Goal: Task Accomplishment & Management: Complete application form

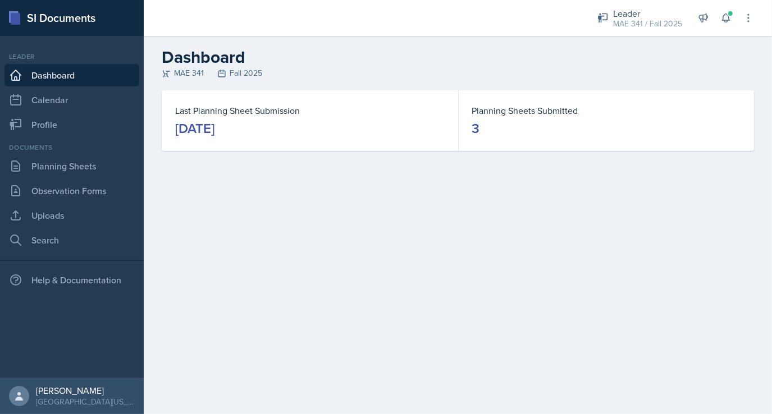
click at [214, 126] on div "September 3rd, 2025" at bounding box center [194, 129] width 39 height 18
click at [65, 167] on link "Planning Sheets" at bounding box center [71, 166] width 135 height 22
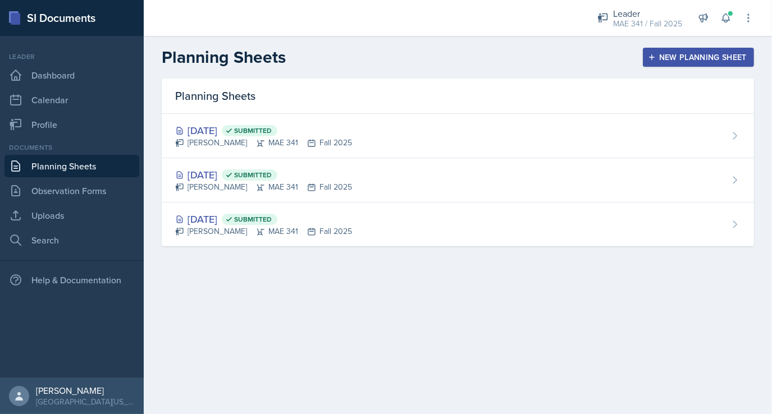
click at [681, 60] on div "New Planning Sheet" at bounding box center [698, 57] width 97 height 9
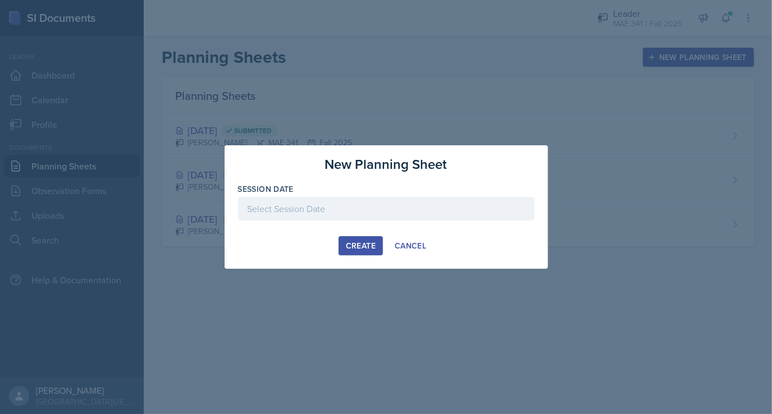
click at [321, 211] on div at bounding box center [386, 209] width 296 height 24
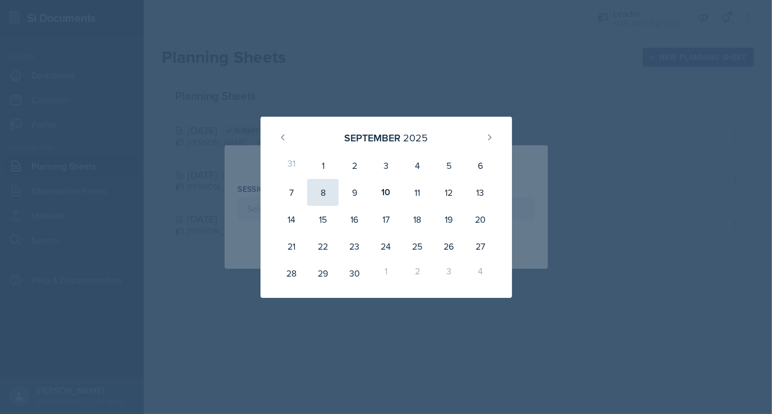
click at [326, 194] on div "8" at bounding box center [322, 192] width 31 height 27
type input "[DATE]"
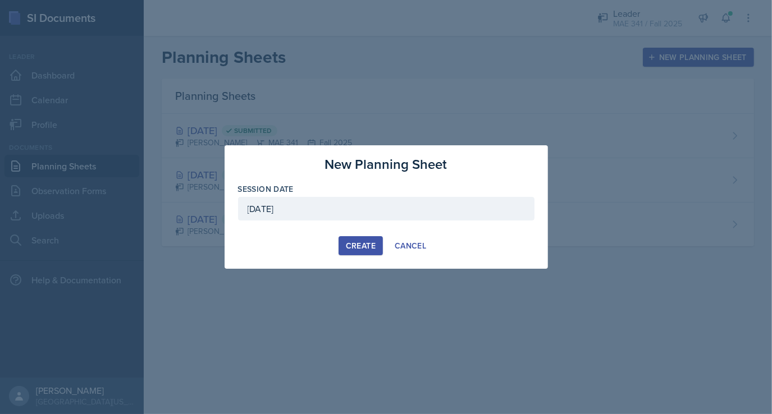
click at [364, 243] on div "Create" at bounding box center [361, 245] width 30 height 9
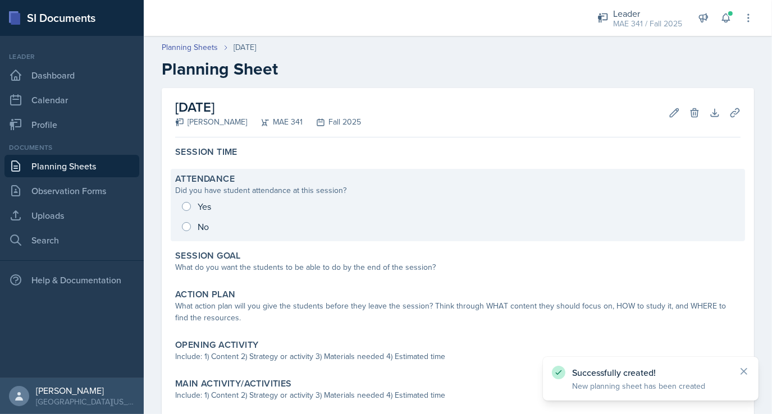
click at [186, 224] on div "Yes No" at bounding box center [457, 217] width 565 height 40
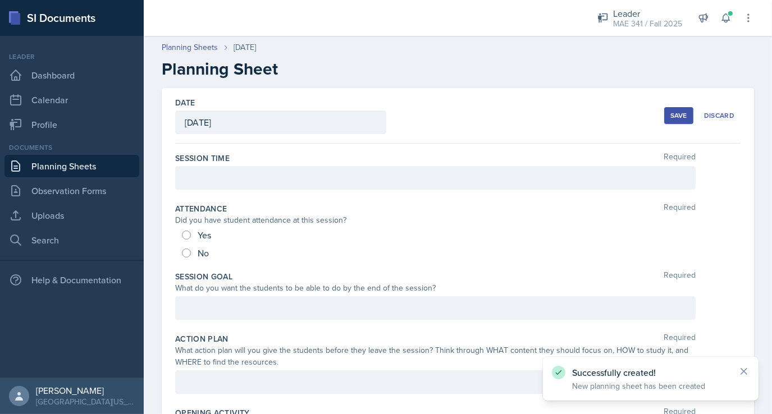
click at [199, 179] on div at bounding box center [435, 178] width 521 height 24
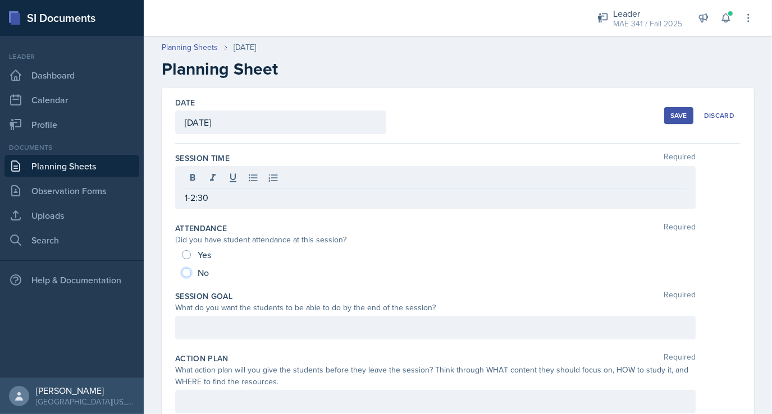
click at [188, 276] on input "No" at bounding box center [186, 272] width 9 height 9
radio input "true"
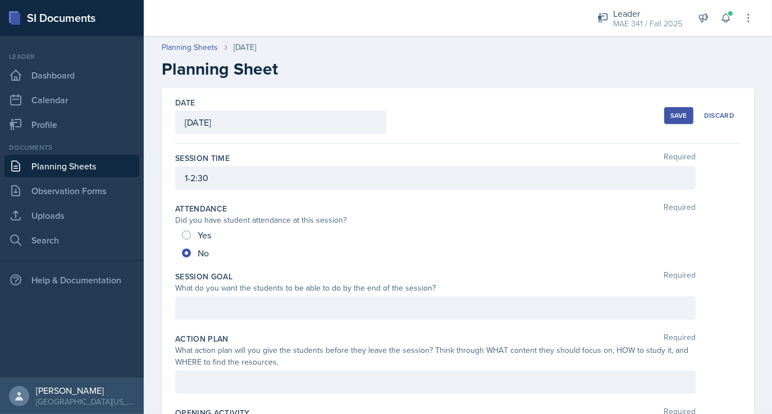
click at [223, 307] on div at bounding box center [435, 308] width 521 height 24
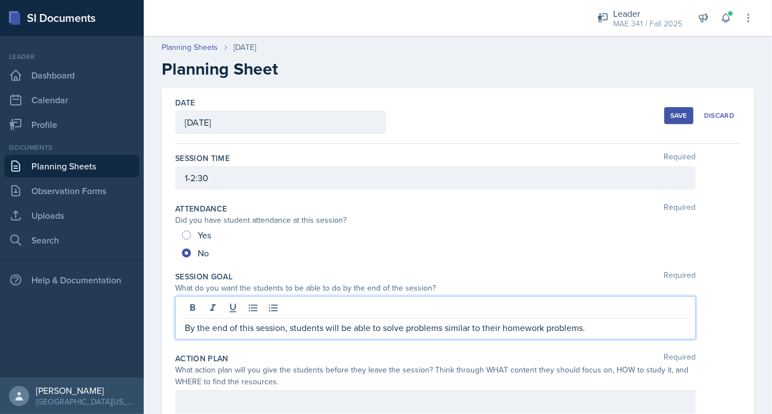
scroll to position [124, 0]
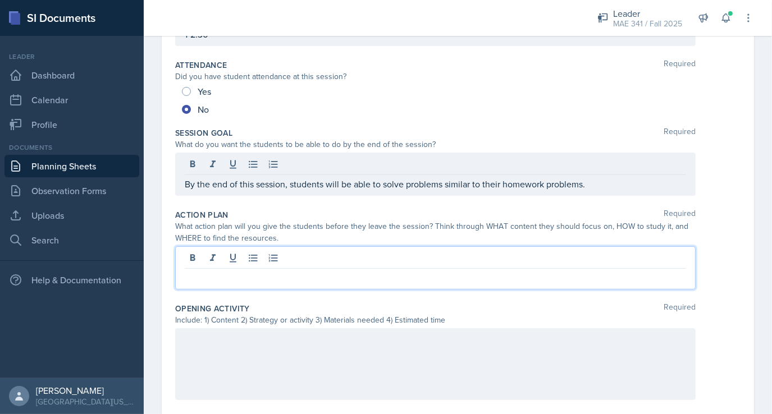
click at [223, 281] on p at bounding box center [435, 277] width 501 height 13
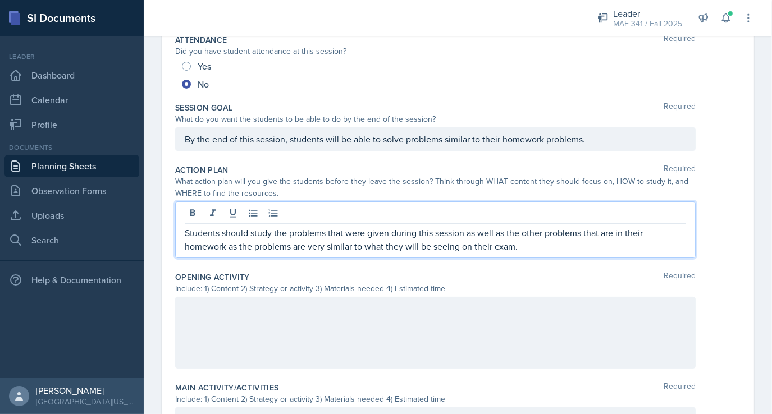
scroll to position [174, 0]
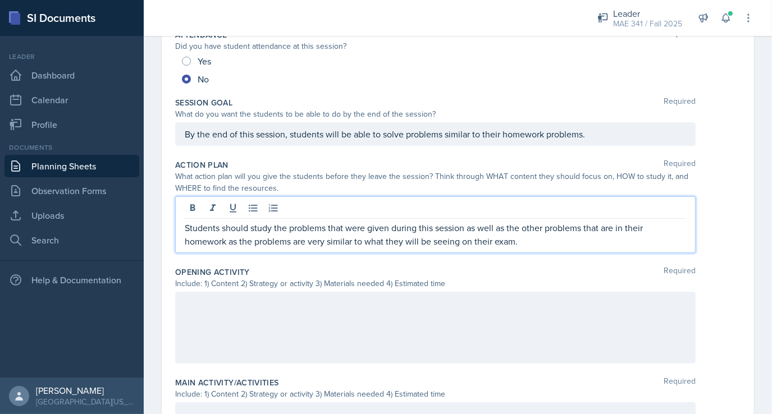
click at [293, 294] on div at bounding box center [435, 328] width 521 height 72
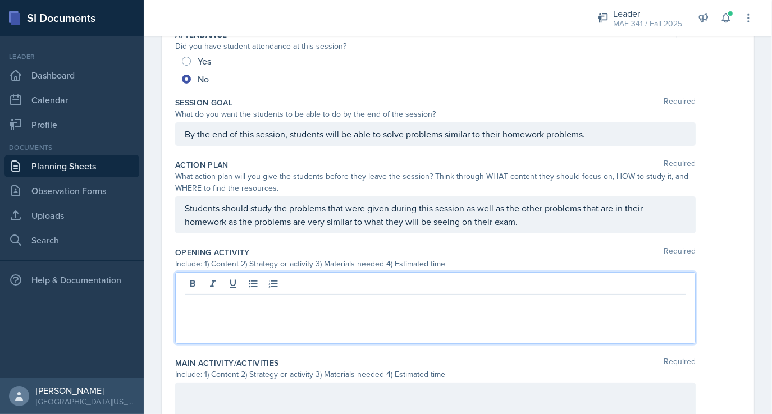
scroll to position [193, 0]
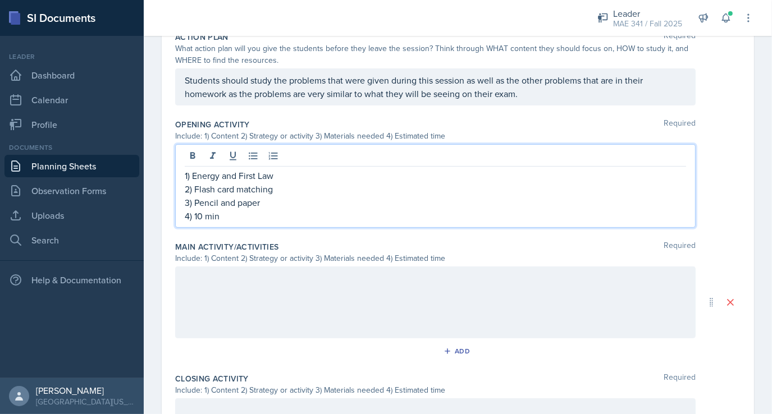
click at [276, 285] on p at bounding box center [435, 278] width 501 height 13
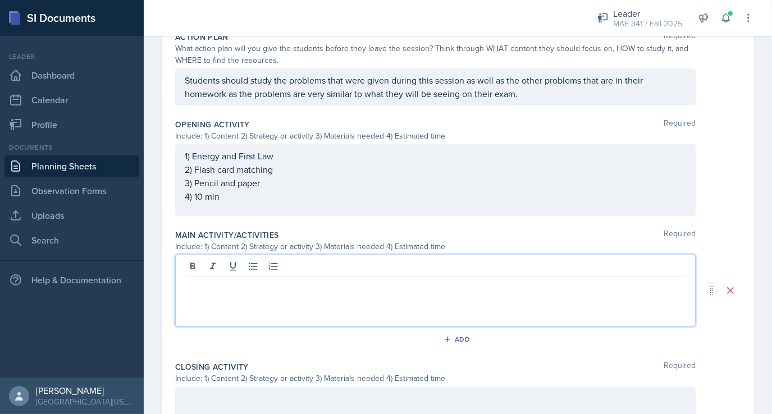
scroll to position [291, 0]
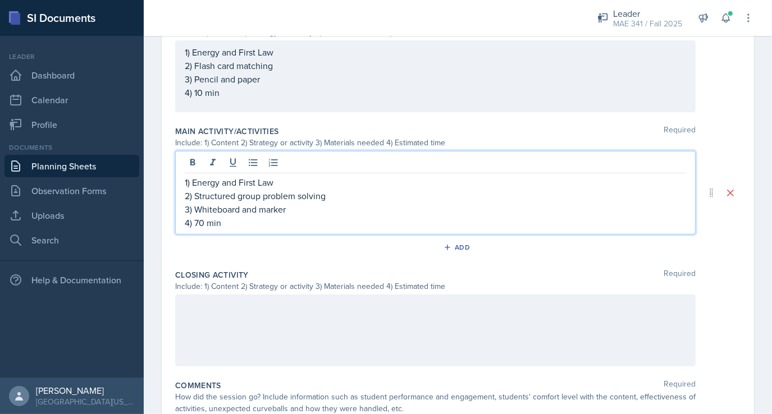
click at [276, 296] on div at bounding box center [435, 331] width 521 height 72
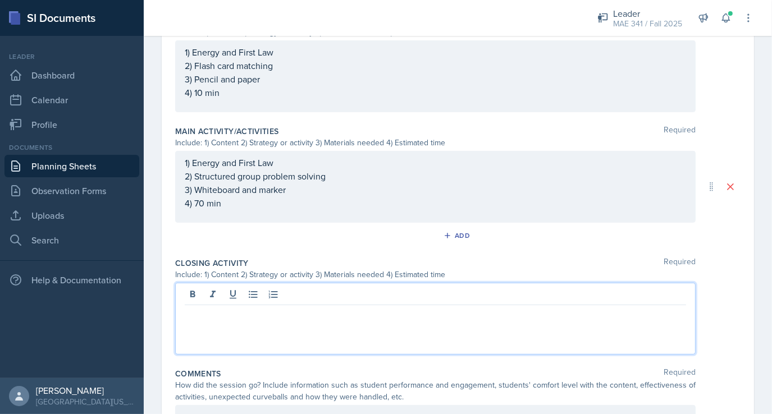
scroll to position [426, 0]
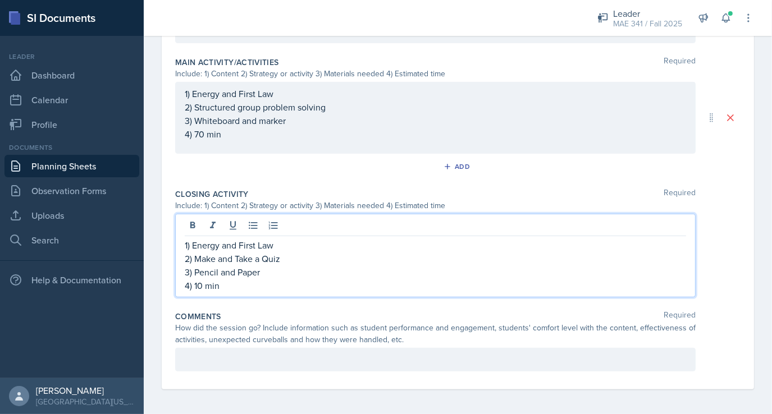
click at [261, 348] on div at bounding box center [435, 360] width 521 height 24
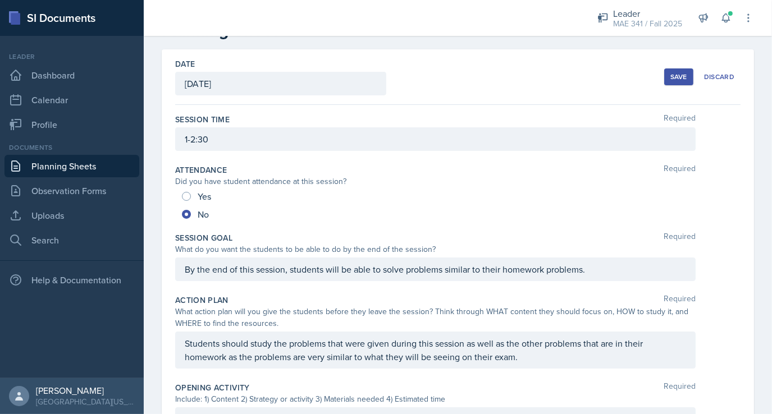
scroll to position [0, 0]
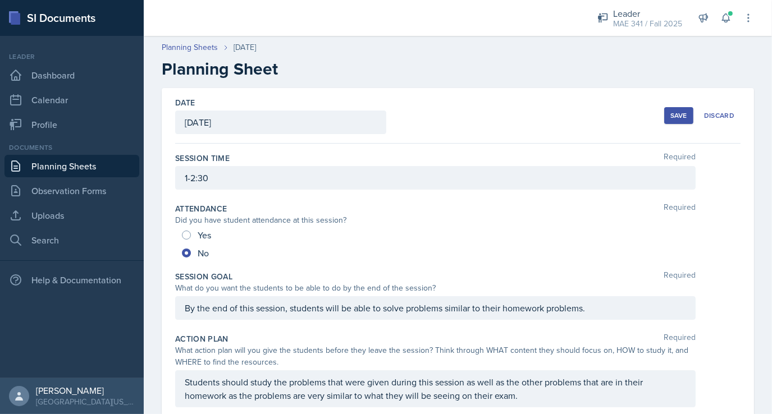
click at [670, 113] on div "Save" at bounding box center [678, 115] width 17 height 9
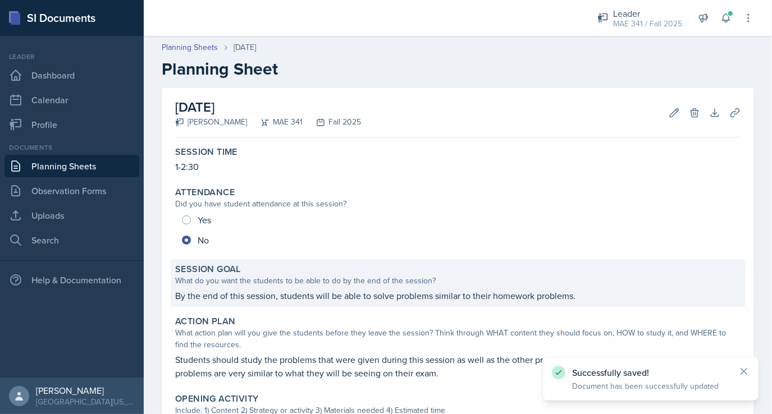
scroll to position [385, 0]
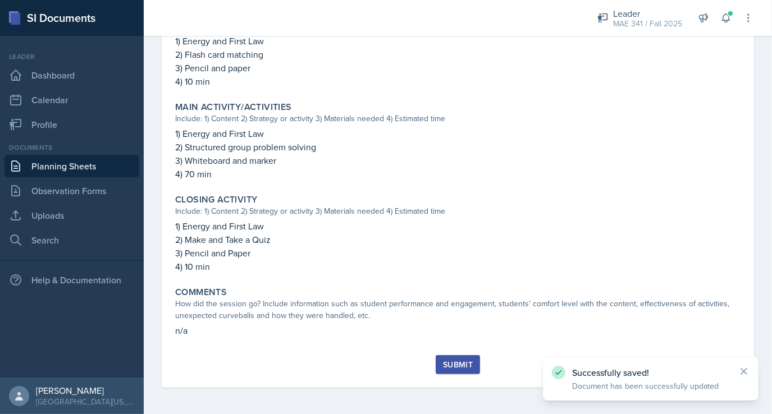
click at [457, 368] on div "Submit" at bounding box center [458, 364] width 30 height 9
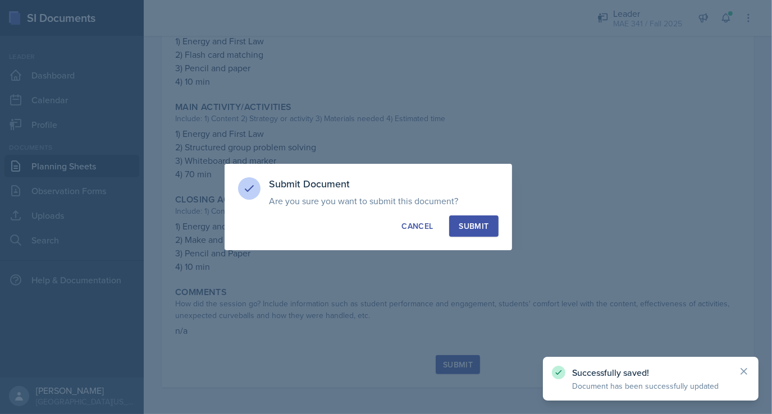
click at [478, 225] on div "Submit" at bounding box center [474, 226] width 30 height 11
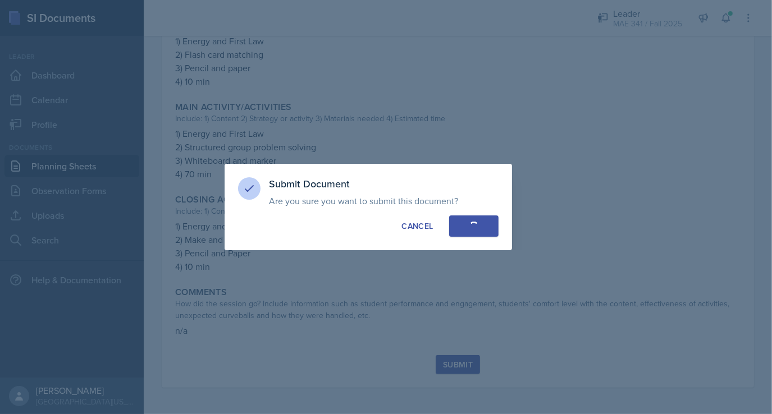
radio input "true"
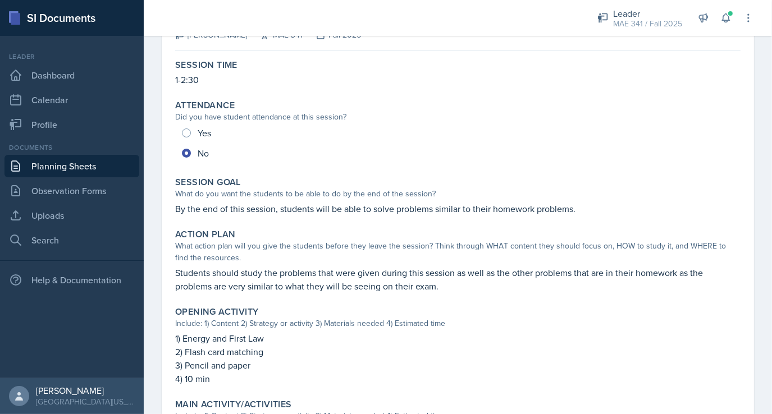
scroll to position [88, 0]
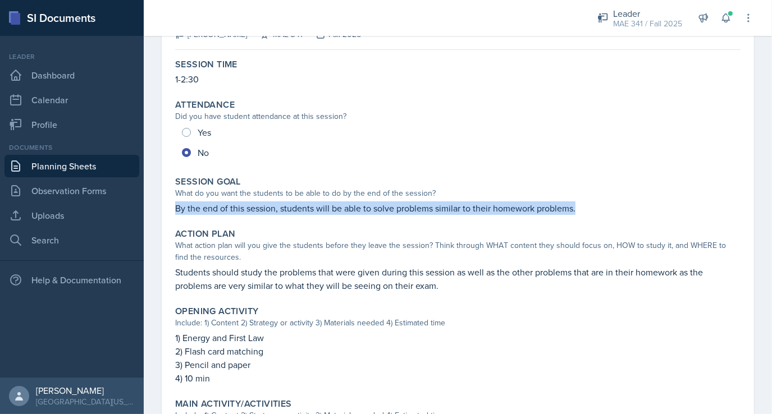
drag, startPoint x: 576, startPoint y: 210, endPoint x: 175, endPoint y: 214, distance: 400.9
click at [175, 214] on div "Session Goal What do you want the students to be able to do by the end of the s…" at bounding box center [458, 196] width 574 height 48
copy p "By the end of this session, students will be able to solve problems similar to …"
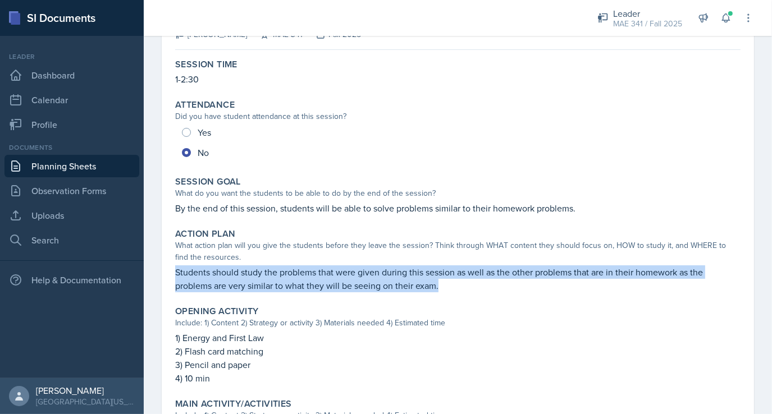
drag, startPoint x: 439, startPoint y: 287, endPoint x: 172, endPoint y: 272, distance: 267.1
click at [172, 272] on div "Action Plan What action plan will you give the students before they leave the s…" at bounding box center [458, 260] width 574 height 73
copy p "Students should study the problems that were given during this session as well …"
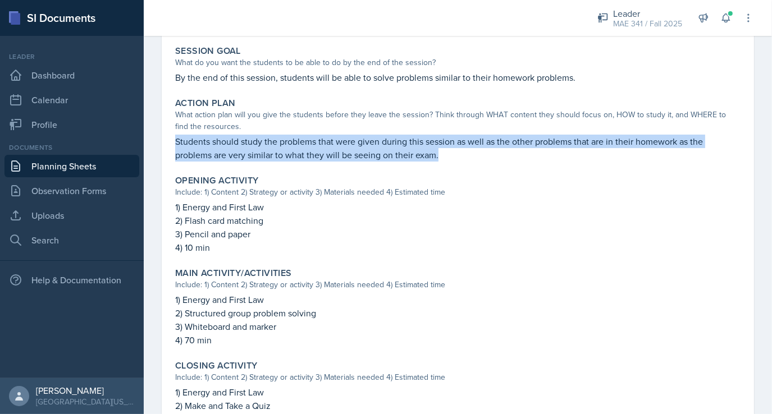
scroll to position [219, 0]
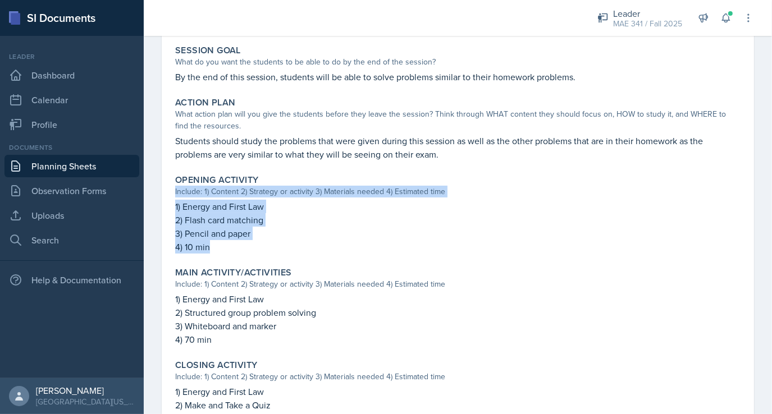
drag, startPoint x: 209, startPoint y: 248, endPoint x: 166, endPoint y: 195, distance: 68.7
click at [166, 195] on div "September 8th, 2025 Submitted Collin Richardson MAE 341 Fall 2025 Edit Delete V…" at bounding box center [458, 195] width 592 height 652
click at [222, 227] on p "3) Pencil and paper" at bounding box center [457, 233] width 565 height 13
drag, startPoint x: 207, startPoint y: 245, endPoint x: 172, endPoint y: 209, distance: 50.8
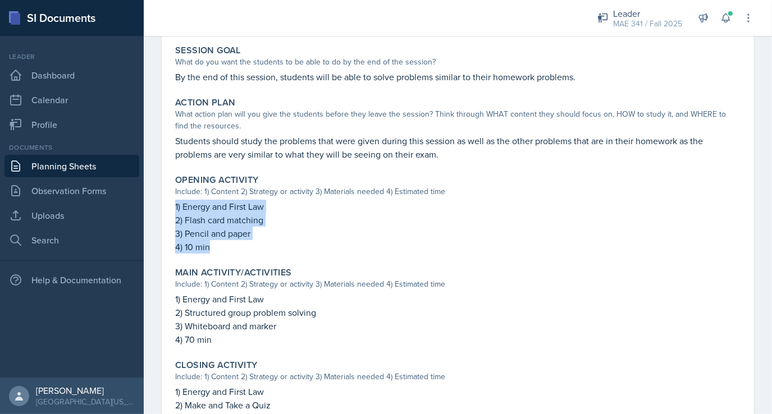
click at [172, 209] on div "Opening Activity Include: 1) Content 2) Strategy or activity 3) Materials neede…" at bounding box center [458, 214] width 574 height 88
copy div "1) Energy and First Law 2) Flash card matching 3) Pencil and paper 4) 10 min"
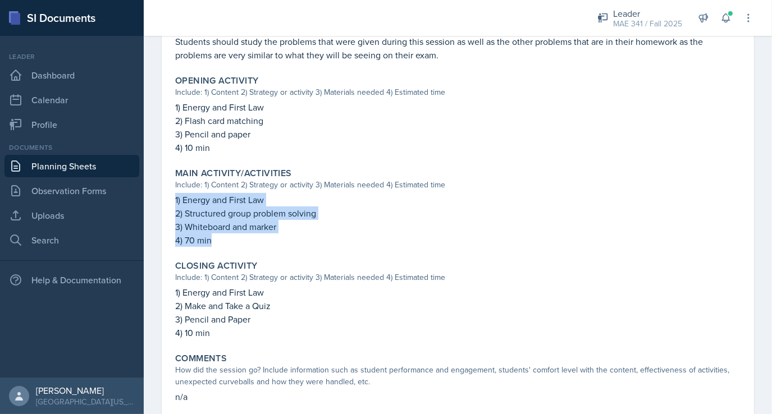
drag, startPoint x: 223, startPoint y: 240, endPoint x: 168, endPoint y: 201, distance: 67.8
click at [168, 201] on div "September 8th, 2025 Submitted Collin Richardson MAE 341 Fall 2025 Edit Delete V…" at bounding box center [458, 96] width 592 height 652
copy div "1) Energy and First Law 2) Structured group problem solving 3) Whiteboard and m…"
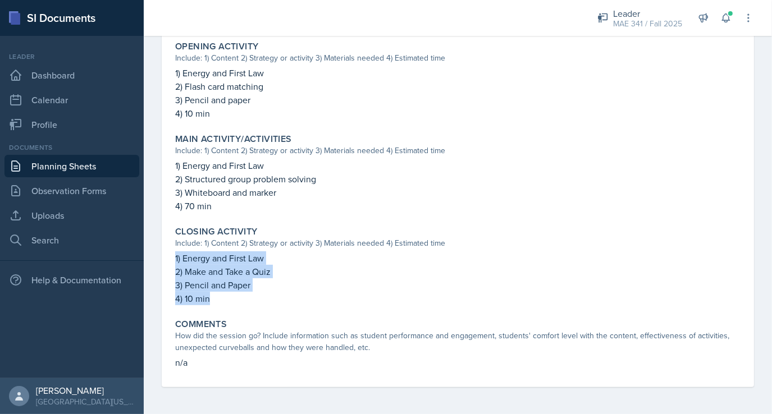
drag, startPoint x: 213, startPoint y: 302, endPoint x: 174, endPoint y: 250, distance: 64.5
click at [174, 250] on div "Closing Activity Include: 1) Content 2) Strategy or activity 3) Materials neede…" at bounding box center [458, 266] width 574 height 88
copy div "1) Energy and First Law 2) Make and Take a Quiz 3) Pencil and Paper 4) 10 min"
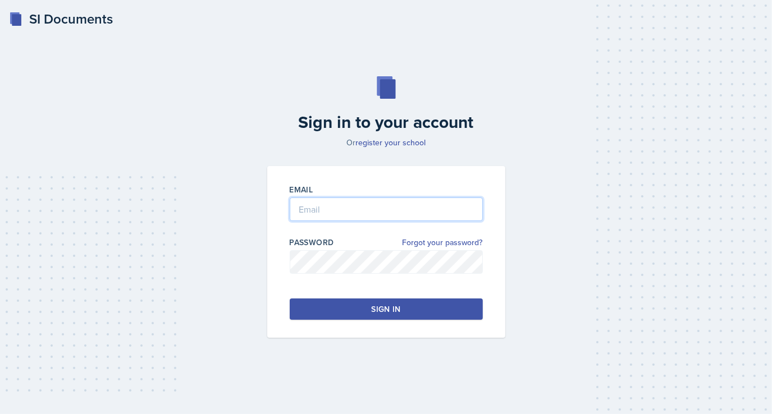
type input "[EMAIL_ADDRESS][DOMAIN_NAME]"
click at [357, 310] on button "Sign in" at bounding box center [386, 309] width 193 height 21
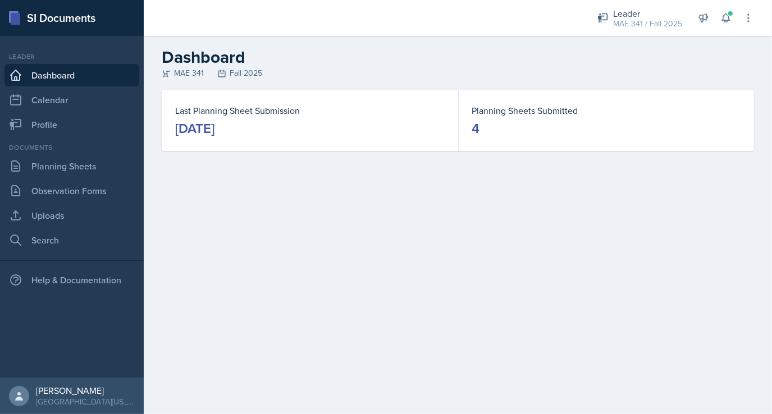
click at [72, 74] on link "Dashboard" at bounding box center [71, 75] width 135 height 22
click at [214, 125] on div "[DATE]" at bounding box center [194, 129] width 39 height 18
click at [224, 115] on dt "Last Planning Sheet Submission" at bounding box center [310, 110] width 270 height 13
click at [68, 172] on link "Planning Sheets" at bounding box center [71, 166] width 135 height 22
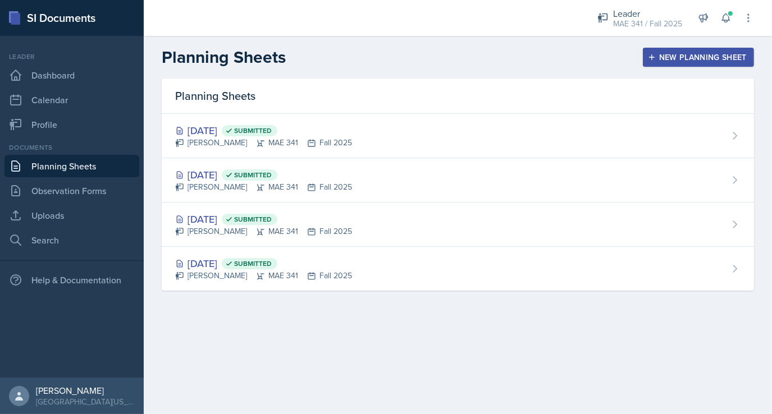
click at [697, 51] on button "New Planning Sheet" at bounding box center [698, 57] width 111 height 19
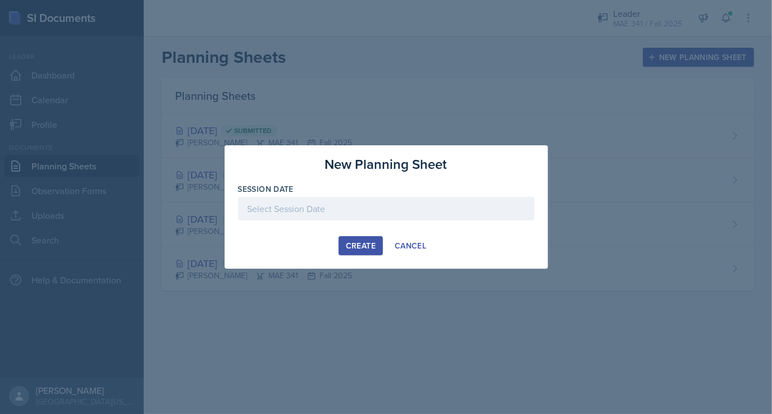
click at [423, 214] on div at bounding box center [386, 209] width 296 height 24
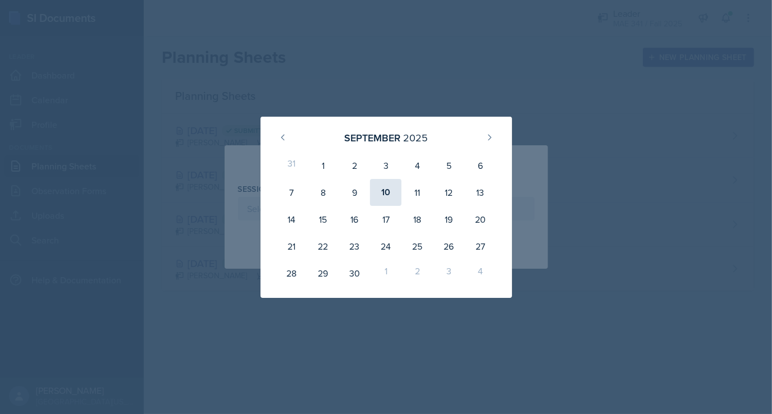
click at [390, 198] on div "10" at bounding box center [385, 192] width 31 height 27
type input "[DATE]"
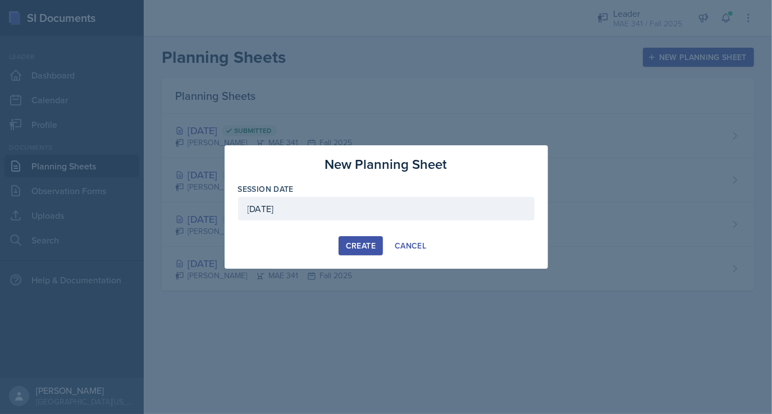
click at [359, 245] on div "Create" at bounding box center [361, 245] width 30 height 9
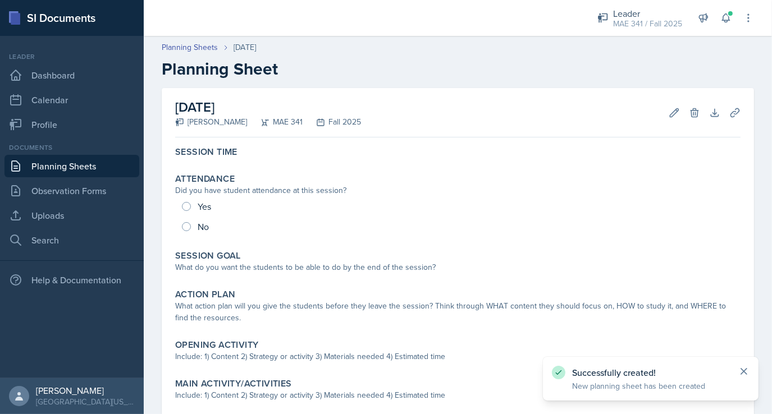
click at [741, 375] on icon at bounding box center [743, 371] width 11 height 11
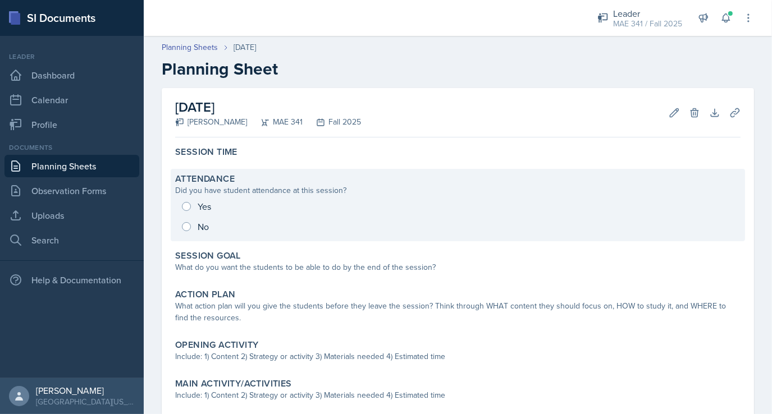
click at [185, 206] on div "Yes No" at bounding box center [457, 217] width 565 height 40
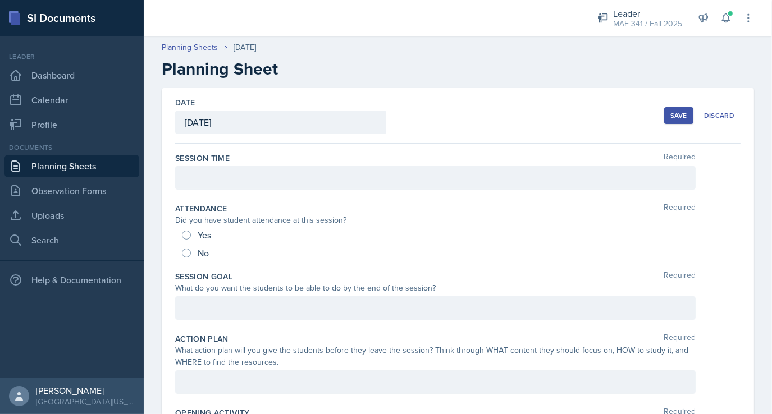
click at [201, 181] on div at bounding box center [435, 178] width 521 height 24
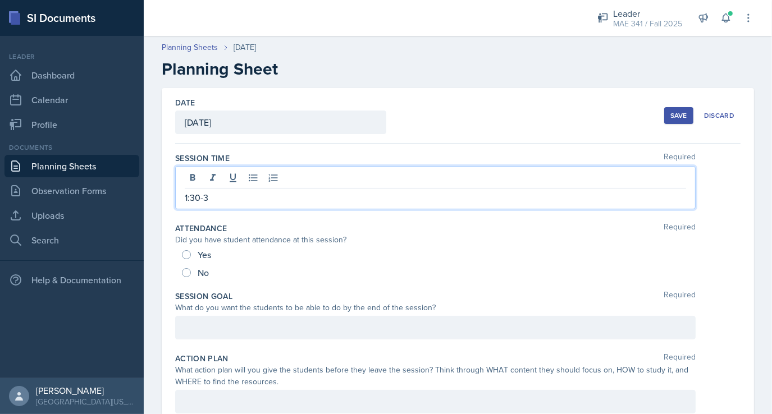
click at [220, 323] on div at bounding box center [435, 328] width 521 height 24
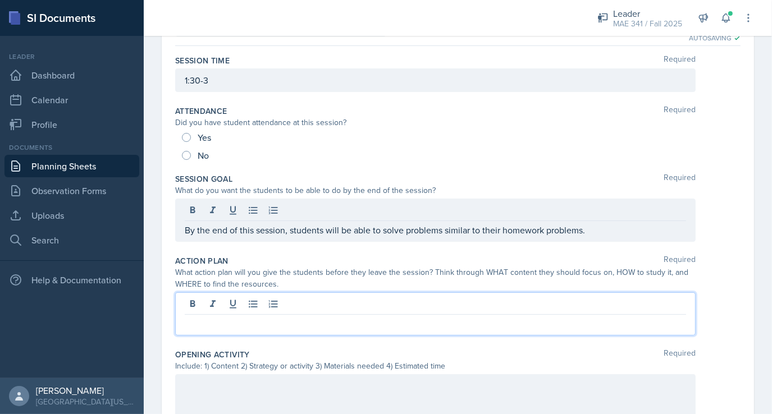
scroll to position [98, 0]
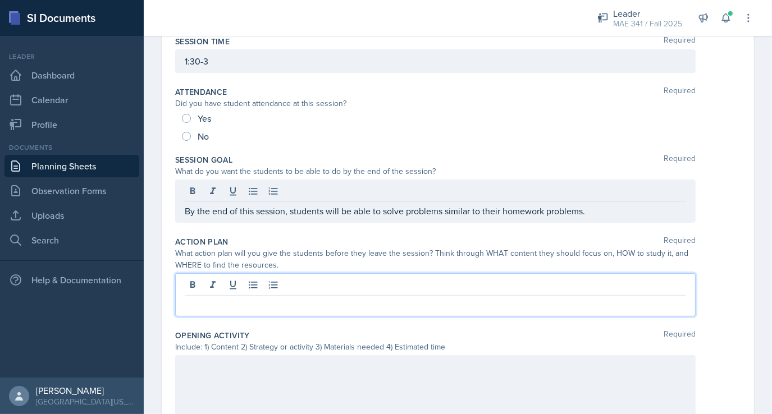
click at [261, 299] on p at bounding box center [435, 304] width 501 height 13
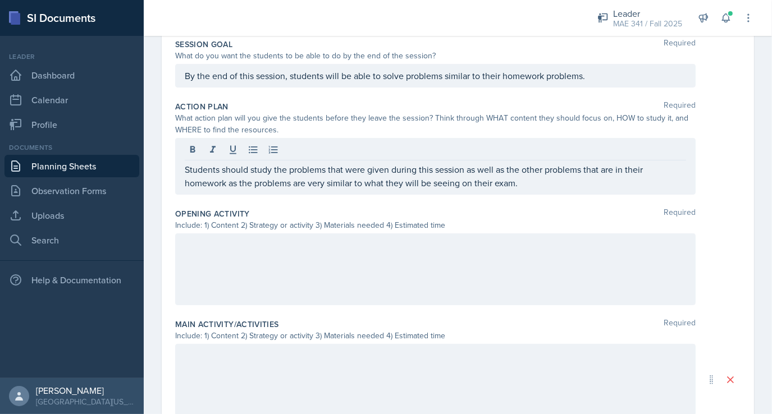
click at [237, 257] on div at bounding box center [435, 270] width 521 height 72
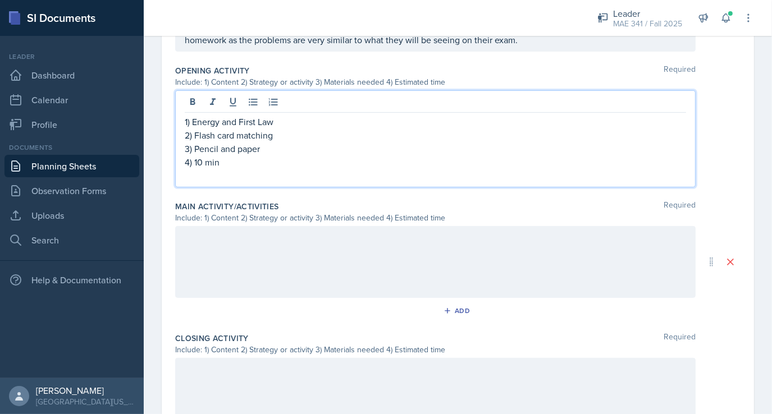
click at [266, 254] on div at bounding box center [435, 262] width 521 height 72
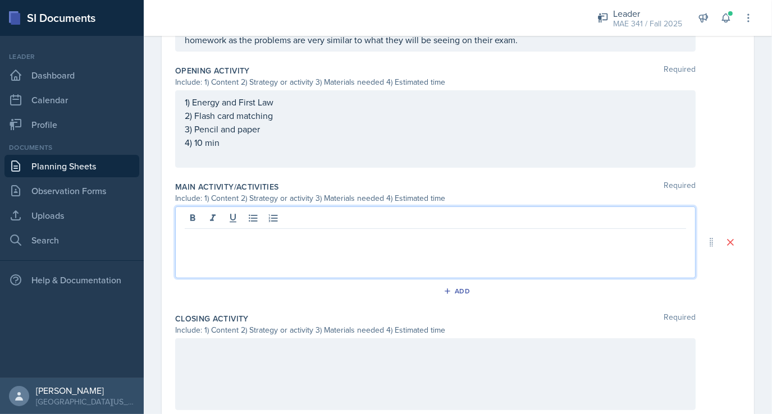
scroll to position [375, 0]
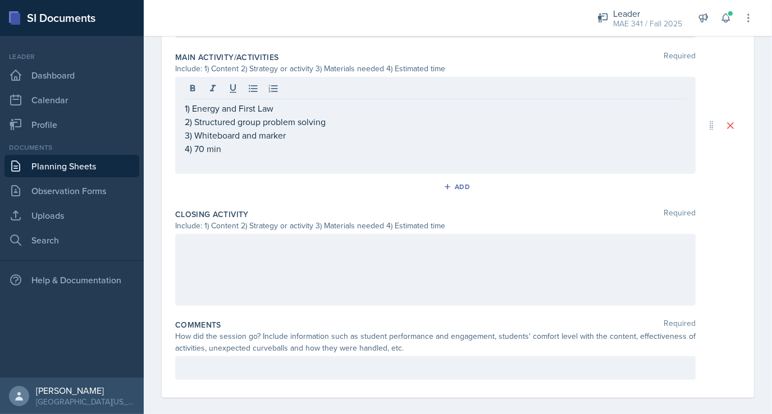
click at [245, 236] on div at bounding box center [435, 270] width 521 height 72
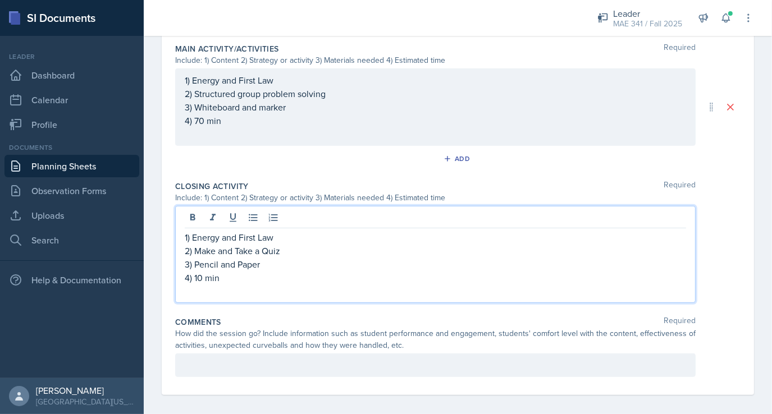
scroll to position [0, 0]
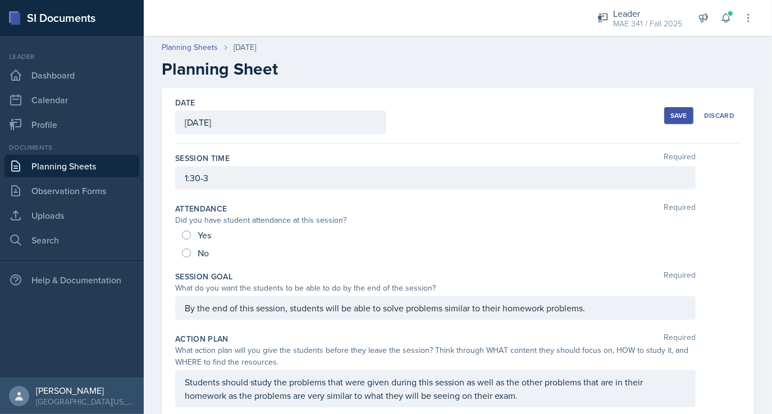
click at [670, 117] on div "Save" at bounding box center [678, 115] width 17 height 9
